Goal: Obtain resource: Obtain resource

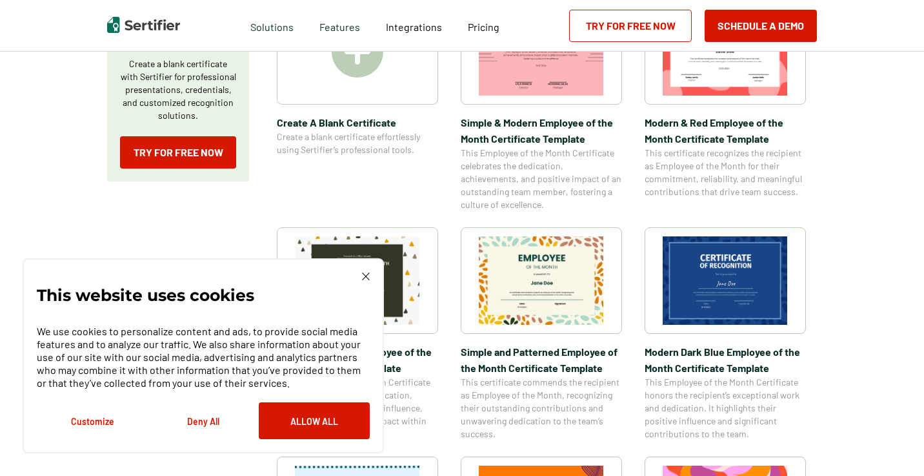
scroll to position [289, 0]
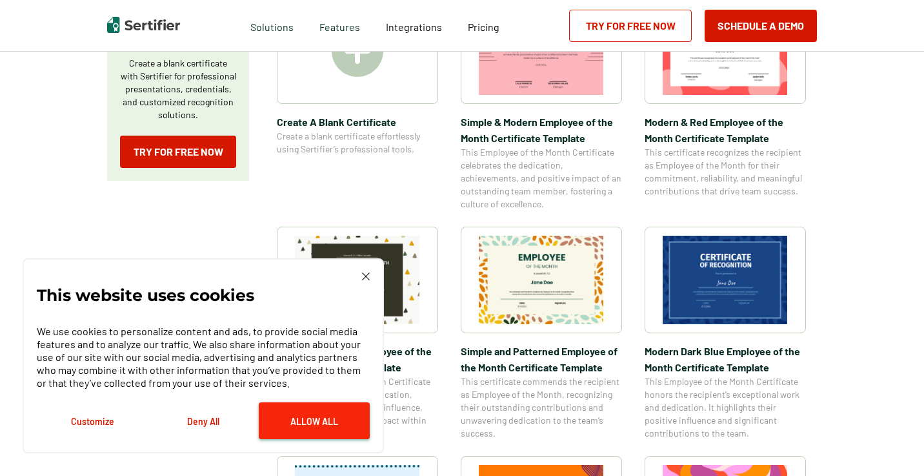
click at [314, 421] on button "Allow All" at bounding box center [314, 420] width 111 height 37
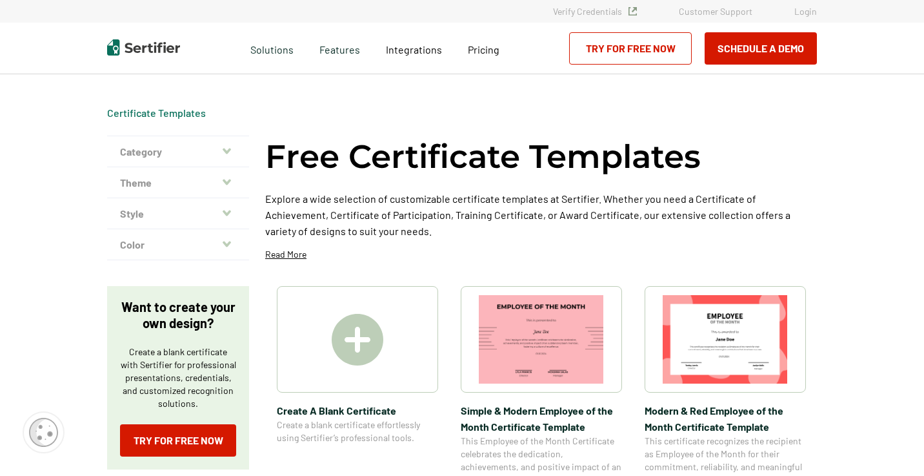
scroll to position [0, 0]
click at [172, 145] on button "Category" at bounding box center [178, 151] width 142 height 31
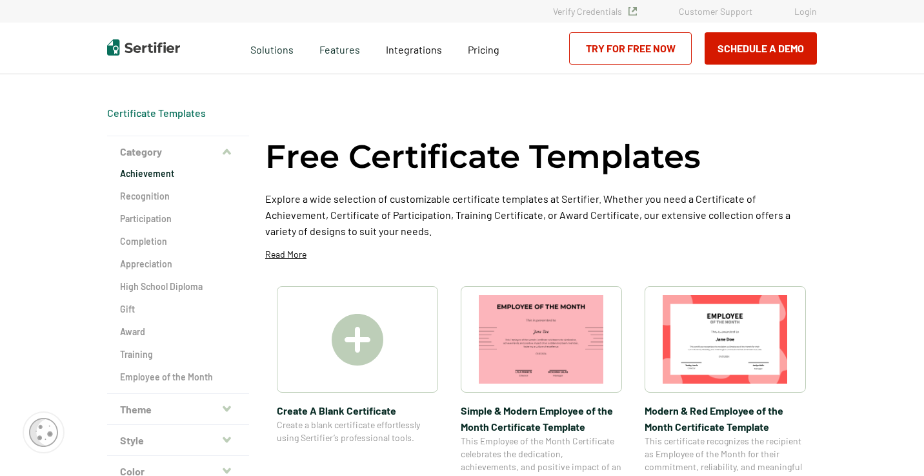
click at [152, 178] on h2 "Achievement" at bounding box center [178, 173] width 116 height 13
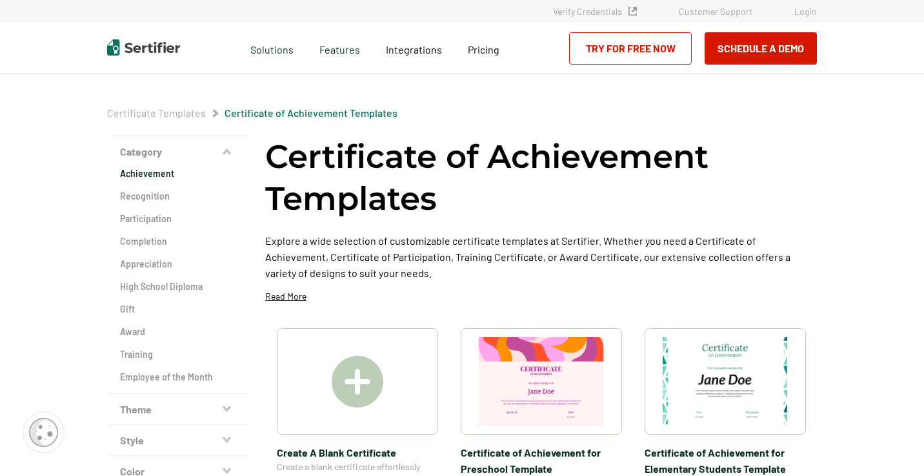
scroll to position [0, 3]
click at [219, 152] on button "Category" at bounding box center [178, 151] width 142 height 31
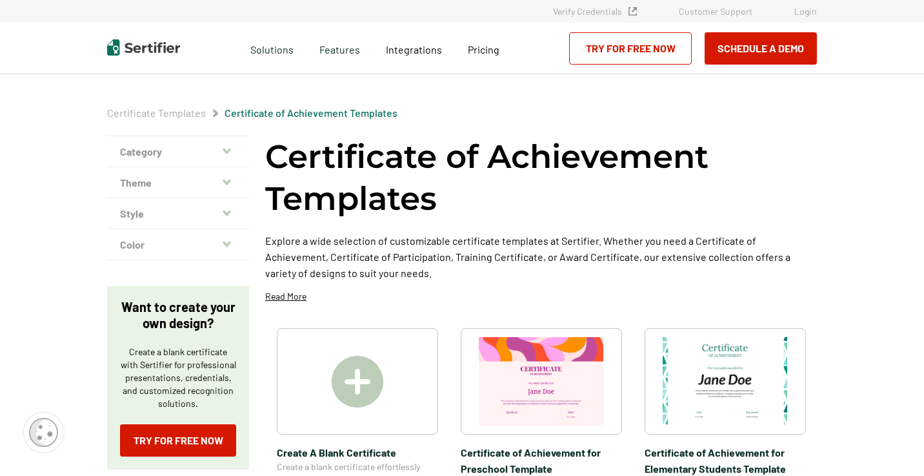
click at [217, 179] on button "Theme" at bounding box center [178, 182] width 142 height 31
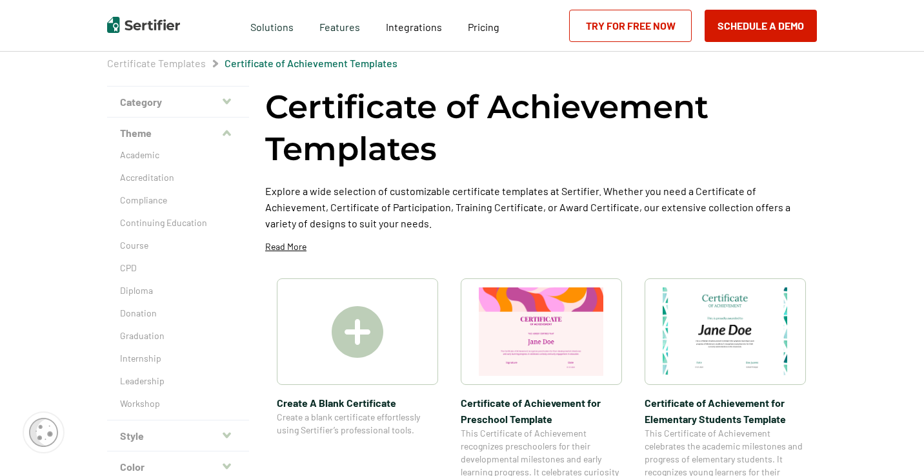
scroll to position [65, 3]
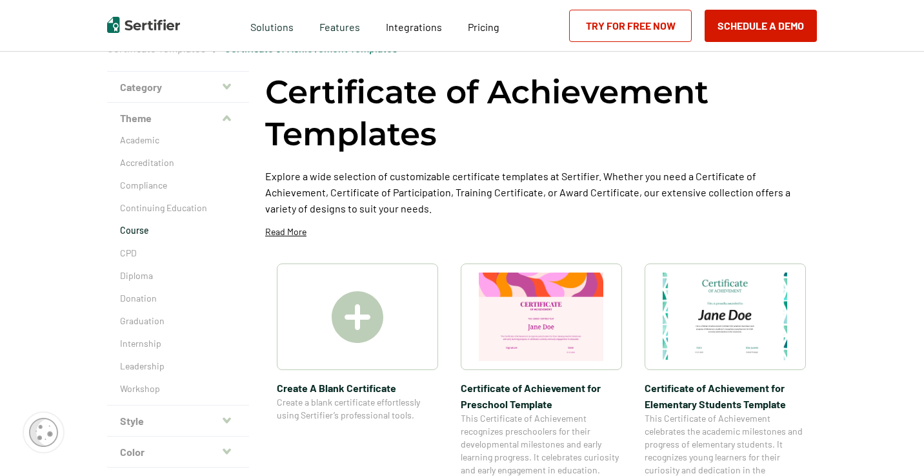
click at [132, 225] on p "Course" at bounding box center [178, 230] width 116 height 13
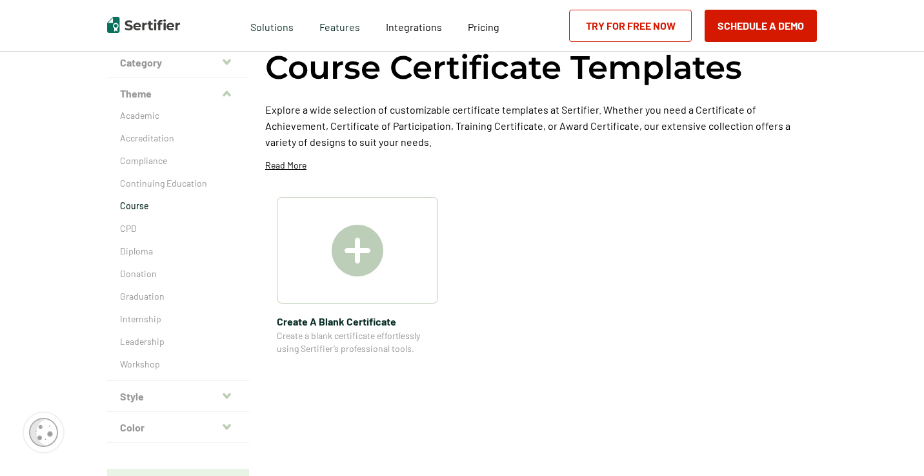
scroll to position [90, 0]
click at [355, 257] on img at bounding box center [358, 250] width 52 height 52
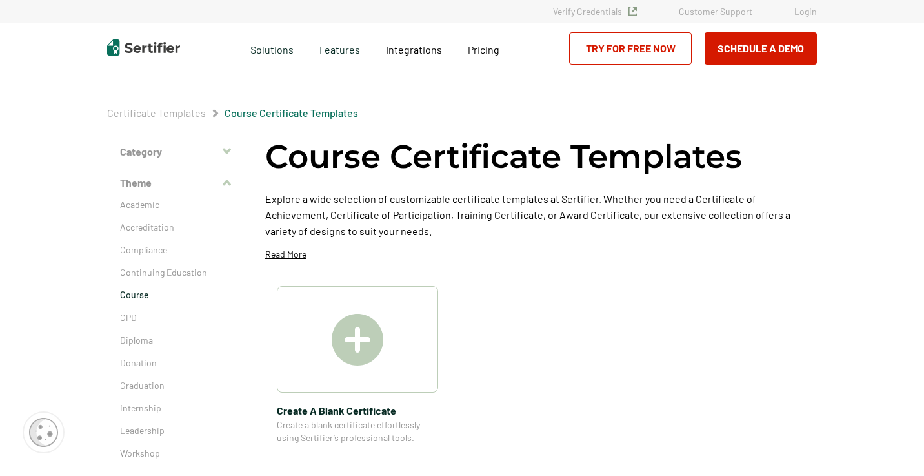
scroll to position [0, 0]
click at [619, 52] on link "Try for Free Now" at bounding box center [630, 48] width 123 height 32
